Goal: Navigation & Orientation: Find specific page/section

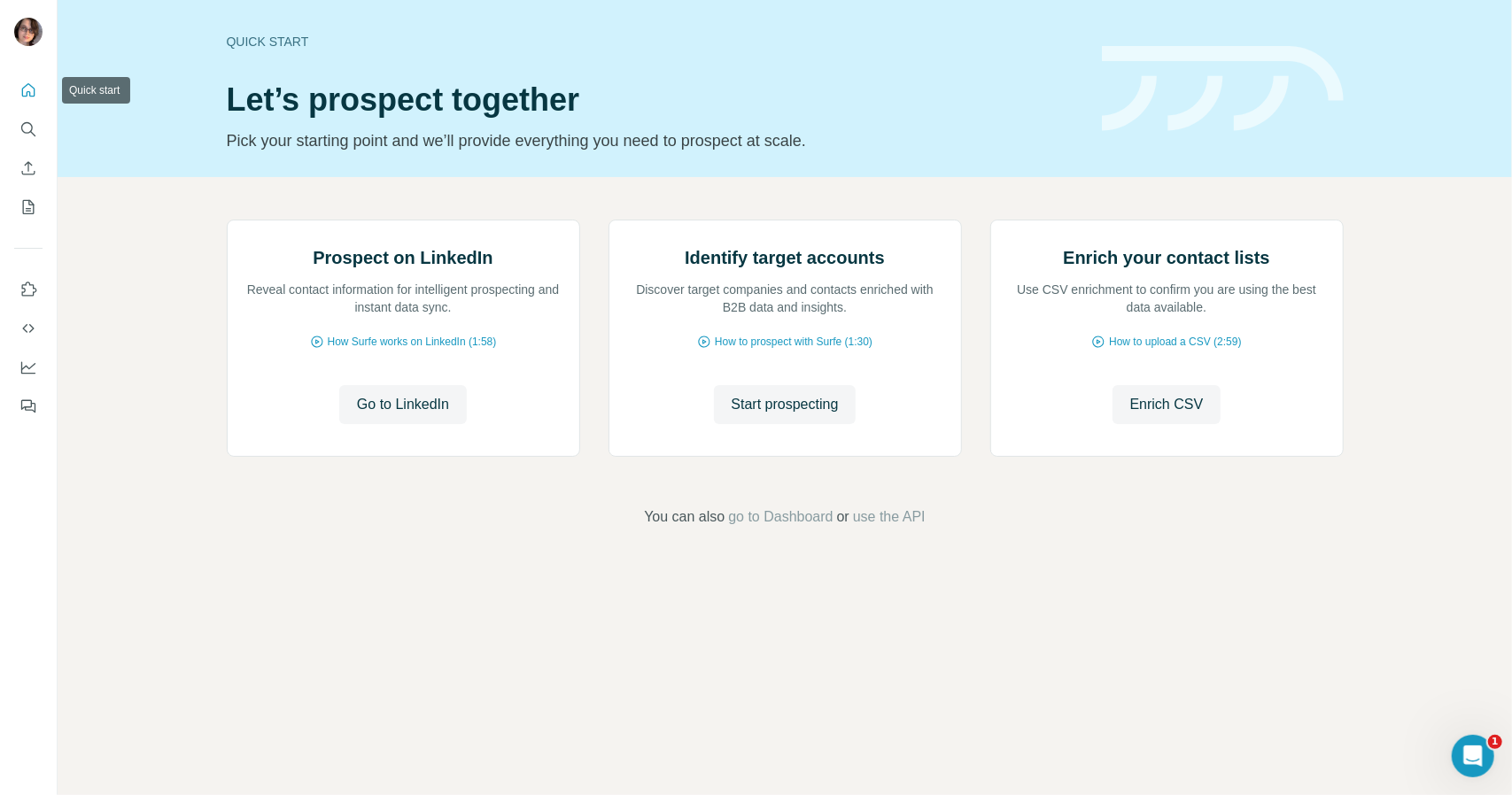
click at [25, 98] on icon "Quick start" at bounding box center [29, 91] width 18 height 18
click at [24, 206] on icon "My lists" at bounding box center [29, 207] width 18 height 18
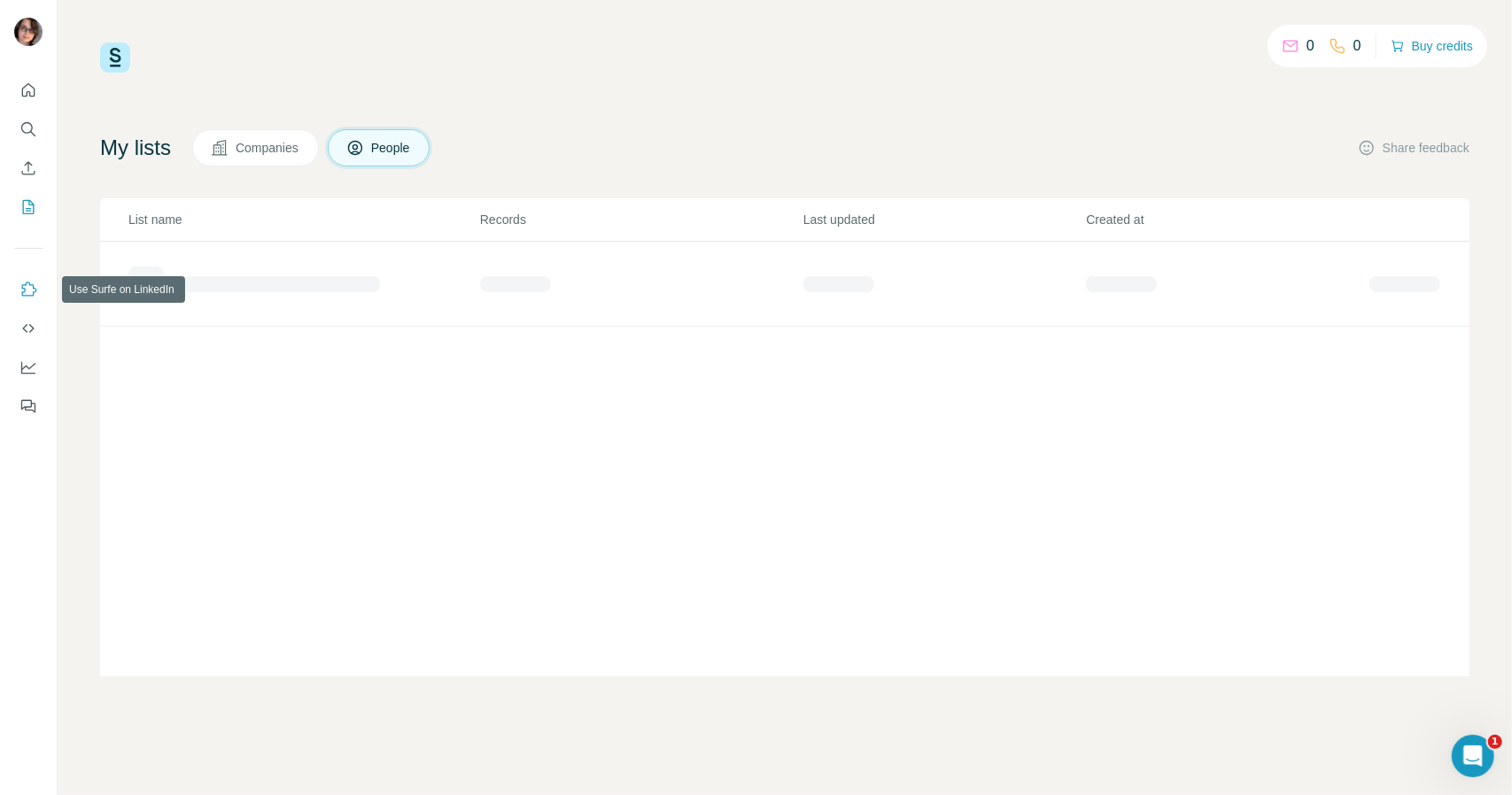
click at [27, 281] on icon "Use Surfe on LinkedIn" at bounding box center [29, 290] width 18 height 18
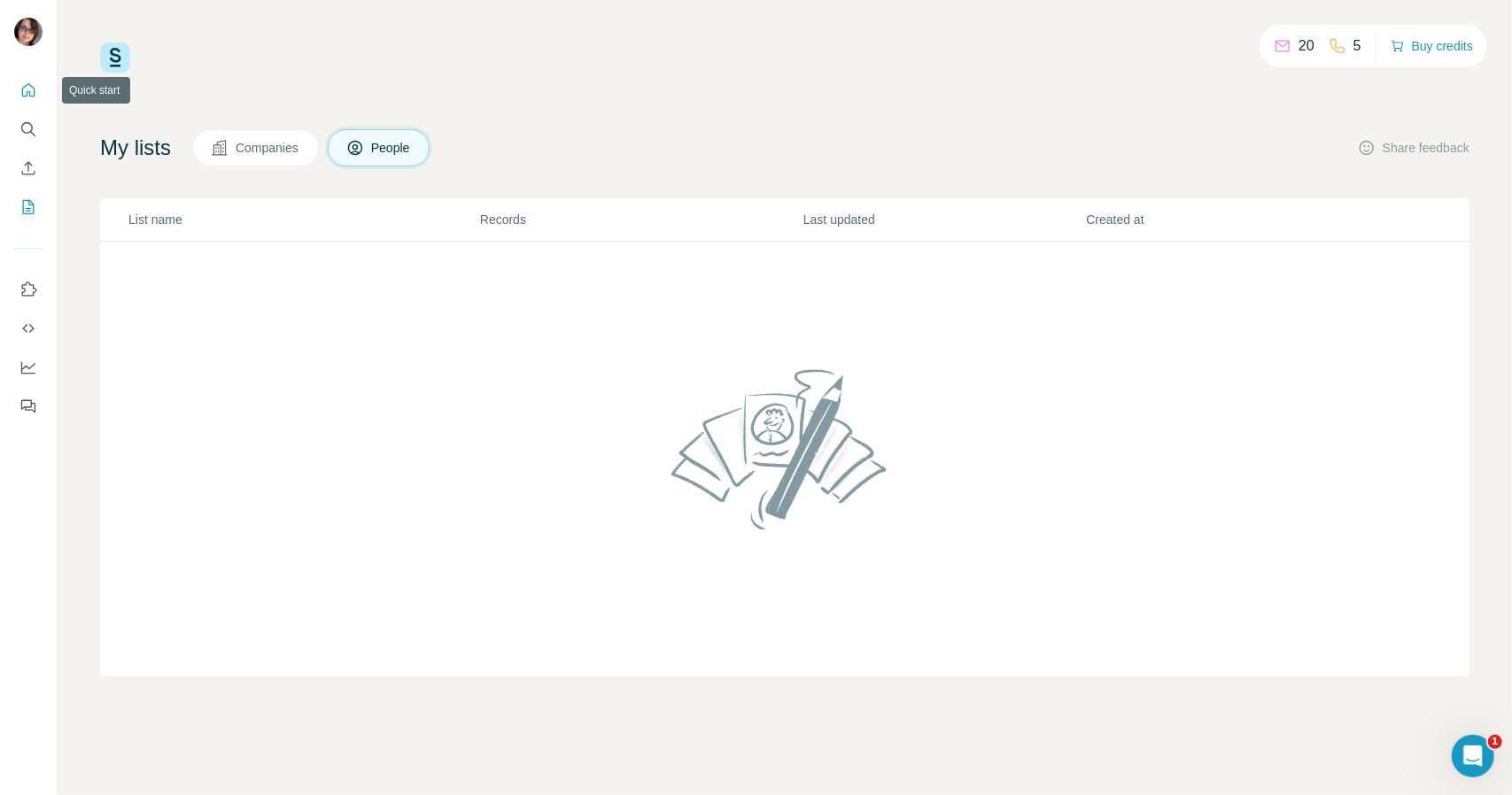
click at [18, 84] on button "Quick start" at bounding box center [28, 91] width 29 height 32
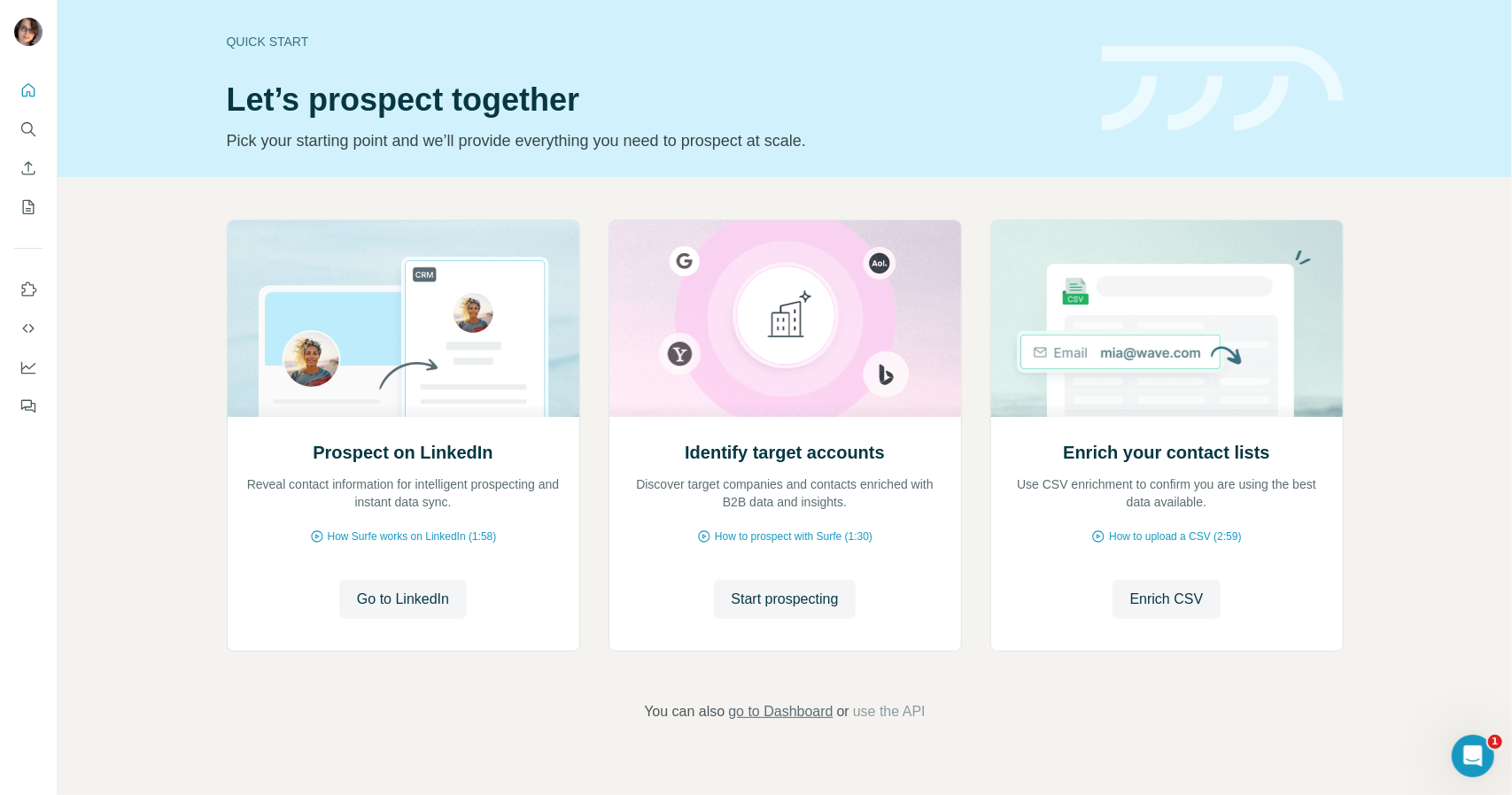
click at [796, 715] on span "go to Dashboard" at bounding box center [780, 712] width 104 height 22
